Goal: Understand process/instructions: Learn how to perform a task or action

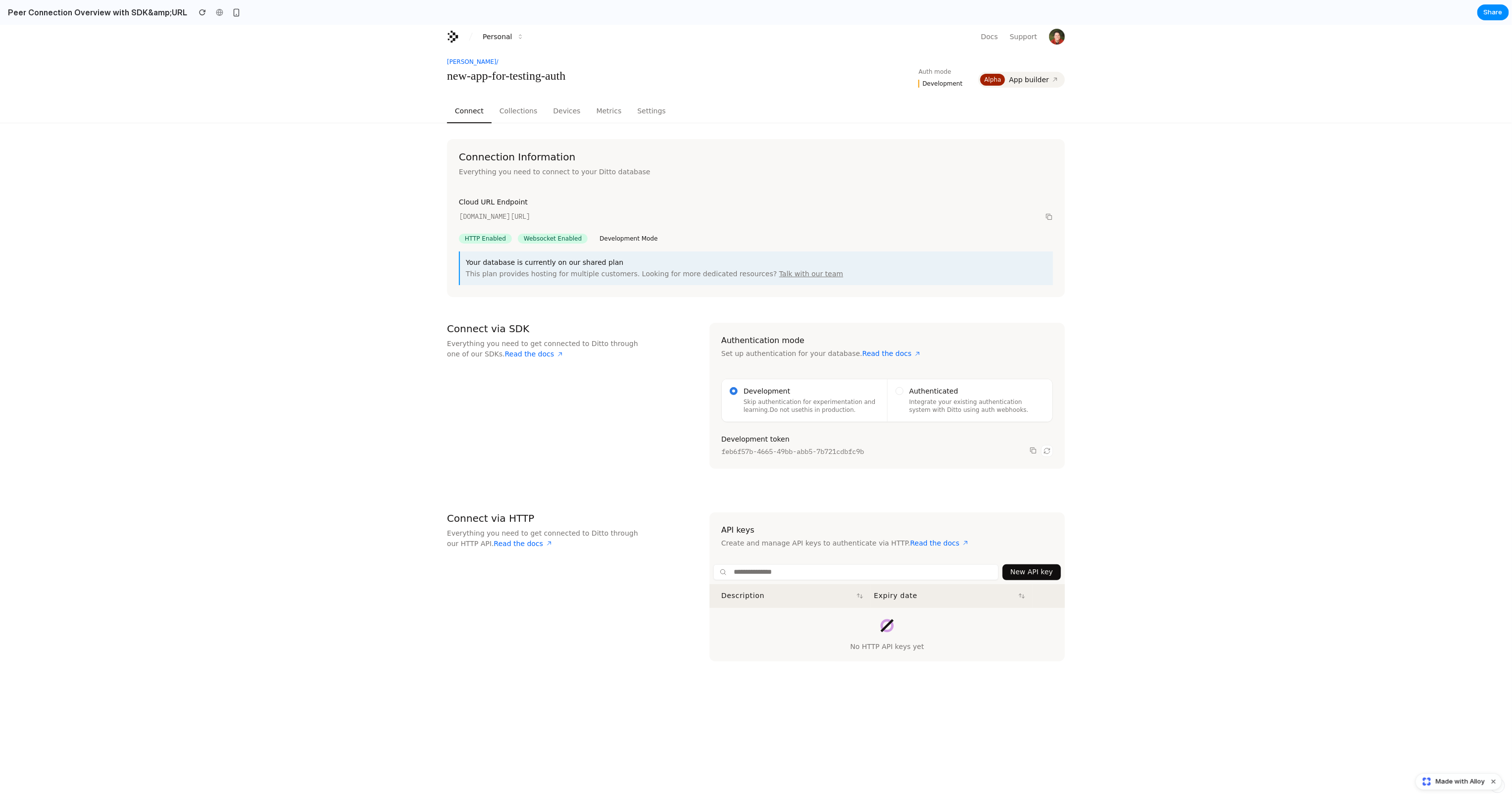
click at [991, 407] on authentication-description "Integrate your existing authentication system with Ditto using auth webhooks." at bounding box center [978, 405] width 136 height 16
click at [900, 388] on div at bounding box center [899, 390] width 8 height 8
click at [728, 391] on div "Development Skip authentication for experimentation and learning. Do not use th…" at bounding box center [804, 400] width 166 height 43
click at [788, 574] on input at bounding box center [856, 572] width 285 height 16
click at [1270, 482] on main "[PERSON_NAME] / new-app-for-testing-auth Auth mode Development Alpha App builde…" at bounding box center [756, 359] width 1512 height 623
